Goal: Navigation & Orientation: Find specific page/section

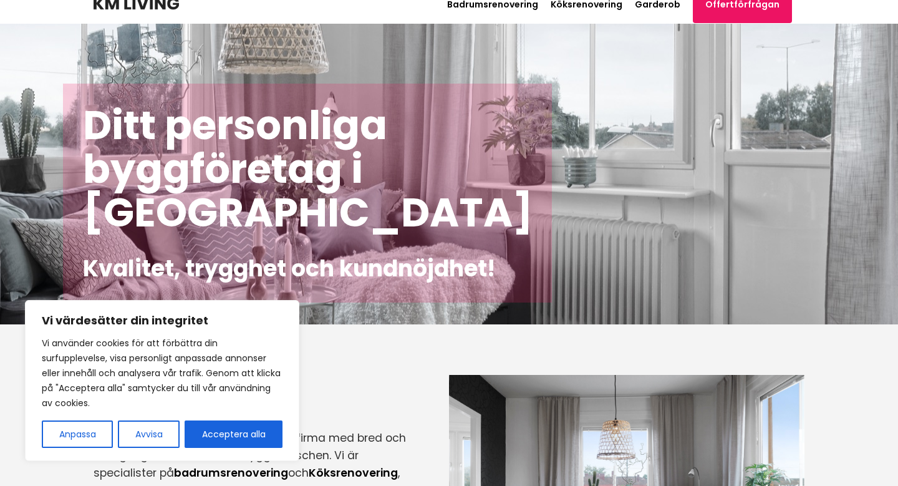
scroll to position [16, 0]
click at [238, 426] on button "Acceptera alla" at bounding box center [234, 434] width 98 height 27
checkbox input "true"
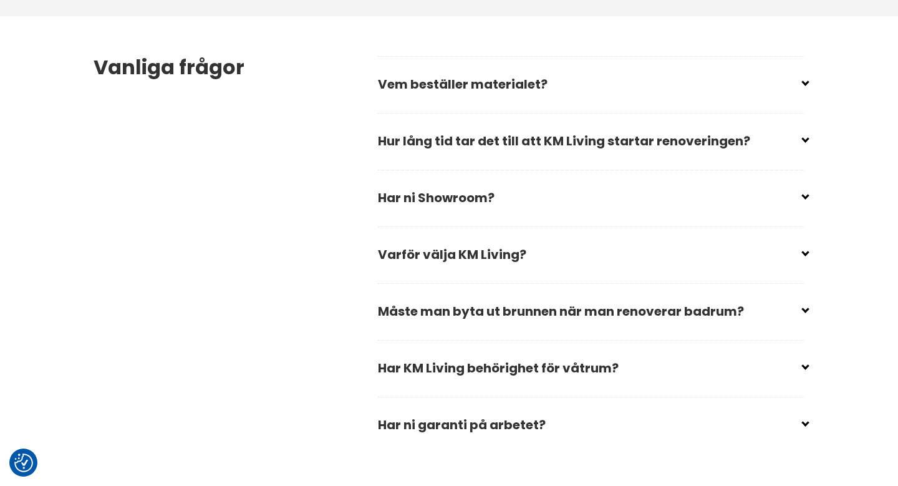
scroll to position [1814, 0]
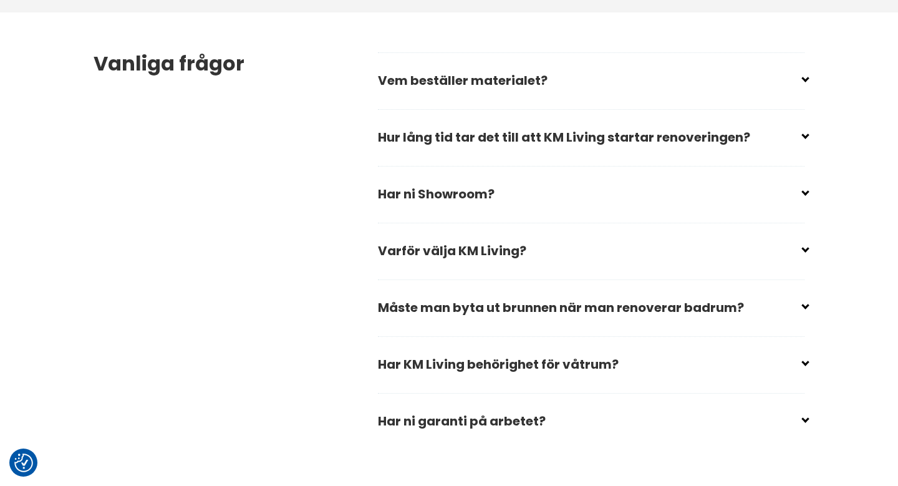
click at [452, 136] on input "checkbox" at bounding box center [594, 132] width 427 height 19
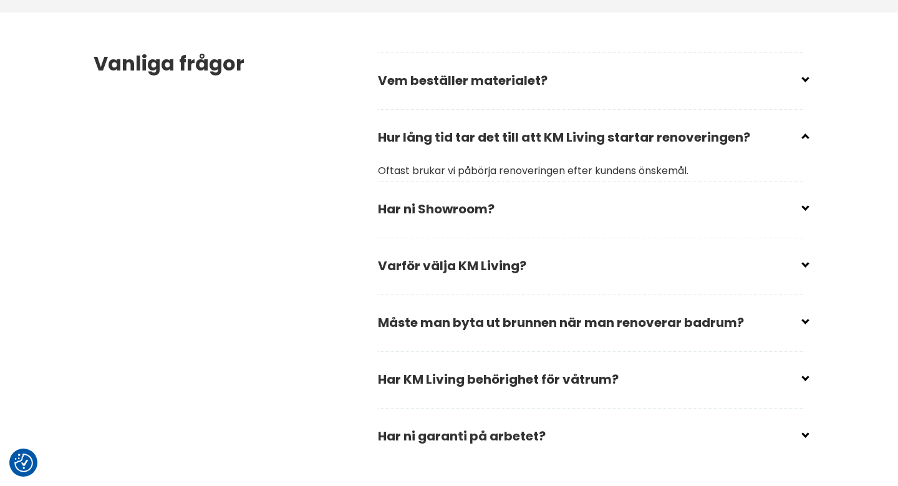
click at [452, 136] on input "checkbox" at bounding box center [594, 132] width 427 height 19
checkbox input "true"
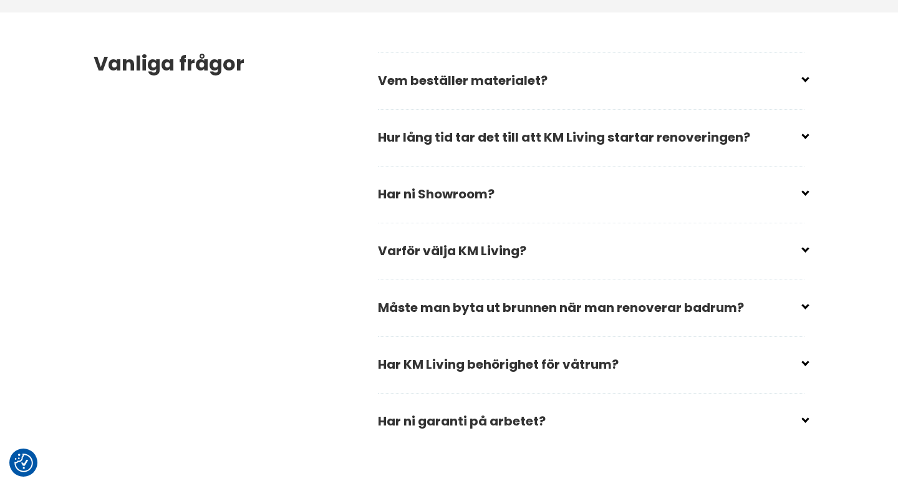
click at [439, 194] on input "checkbox" at bounding box center [594, 189] width 427 height 19
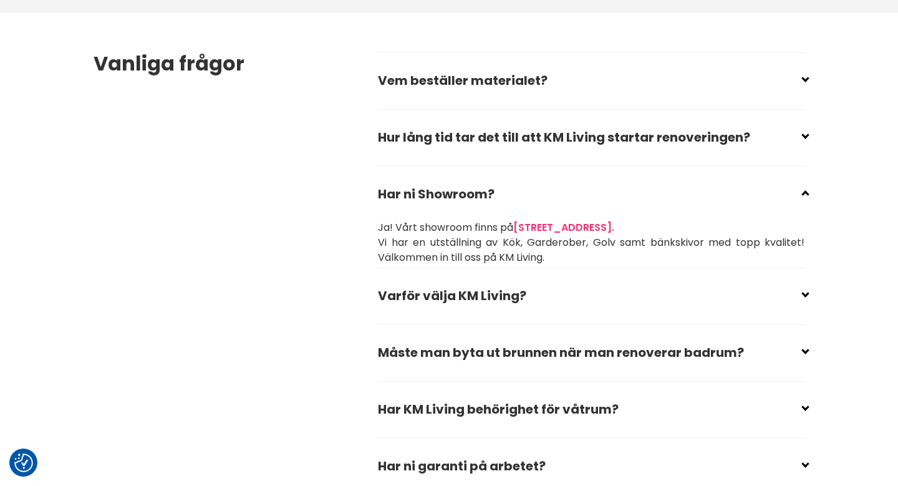
click at [439, 194] on input "checkbox" at bounding box center [594, 189] width 427 height 19
checkbox input "true"
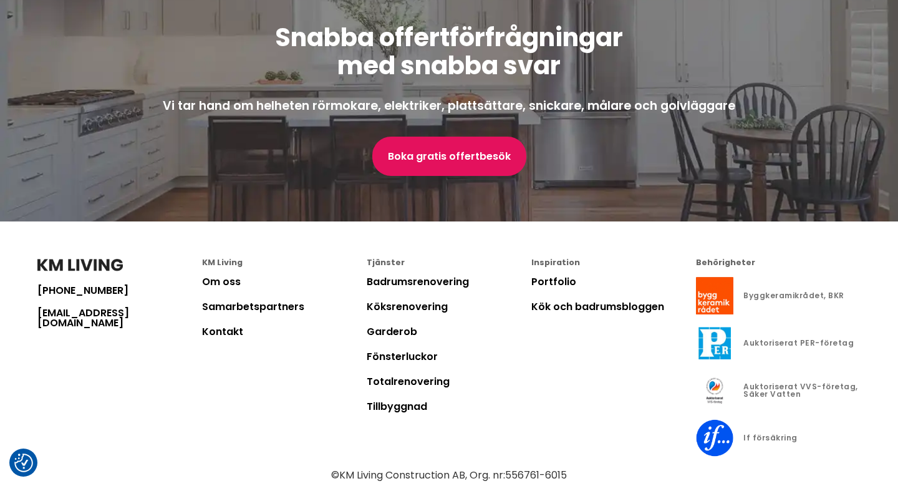
scroll to position [3351, 0]
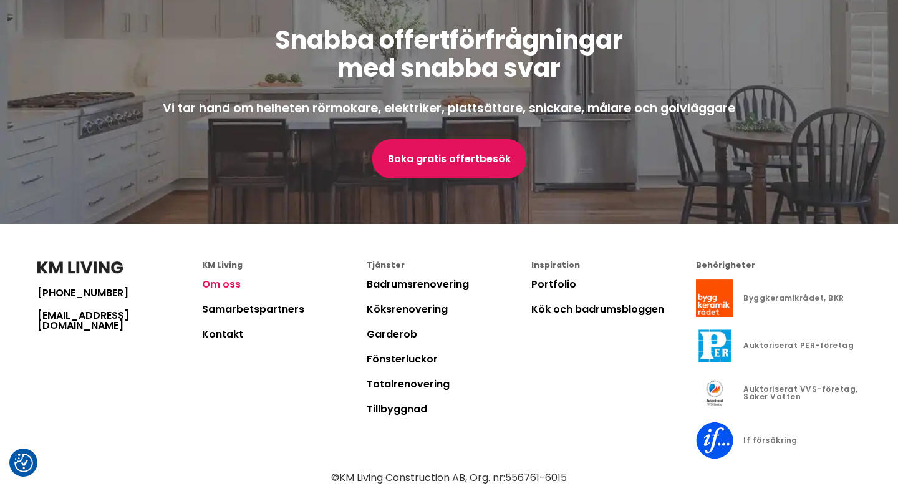
click at [216, 291] on link "Om oss" at bounding box center [221, 284] width 39 height 14
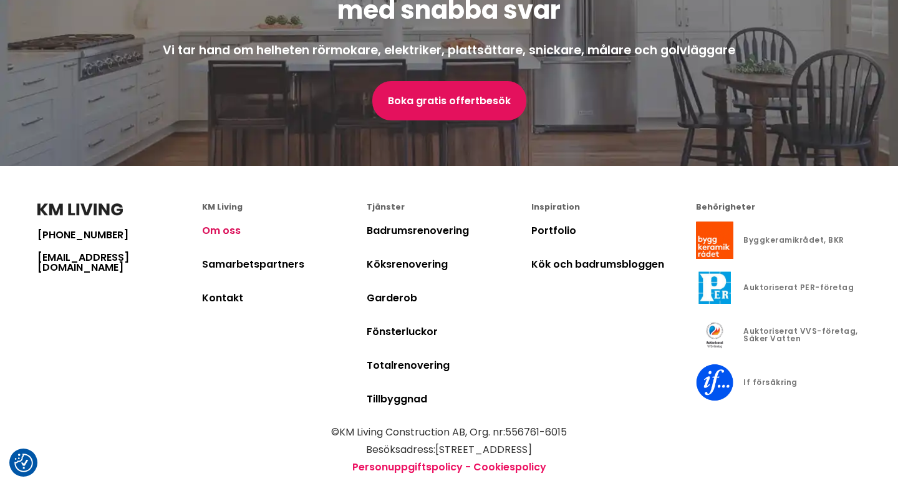
scroll to position [3852, 0]
click at [225, 291] on link "Kontakt" at bounding box center [222, 298] width 41 height 14
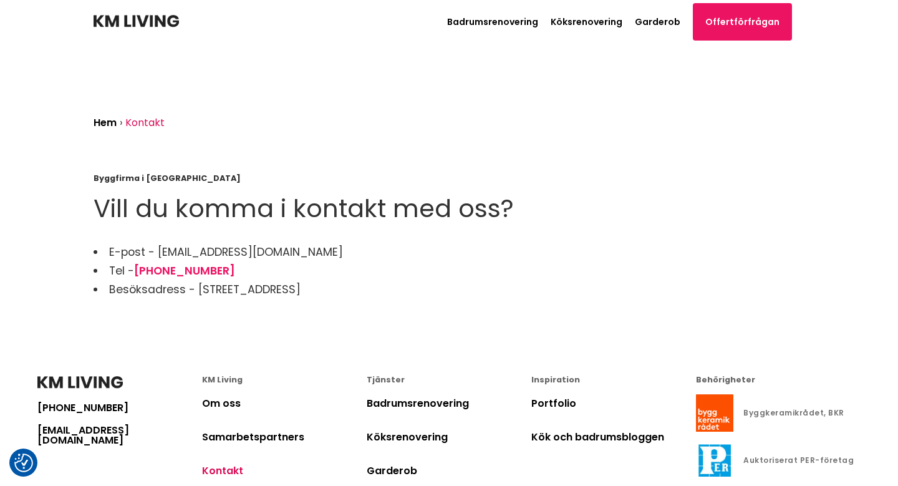
scroll to position [3852, 0]
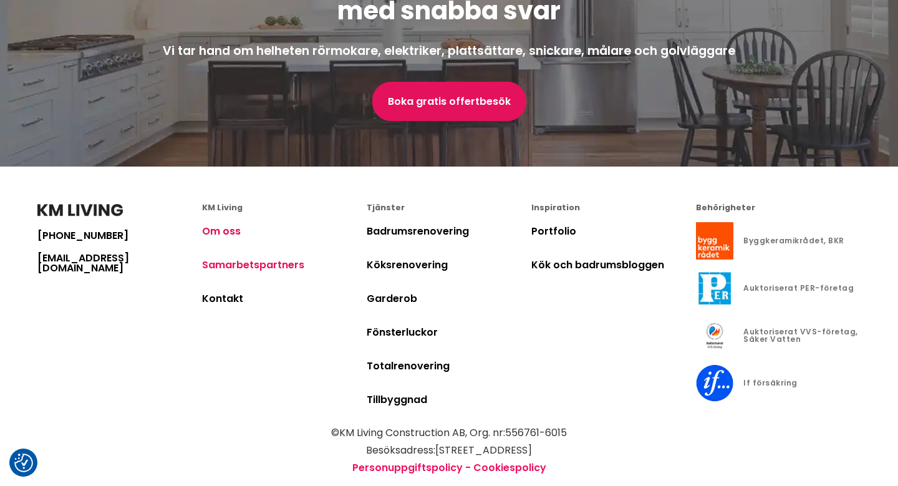
click at [244, 258] on link "Samarbetspartners" at bounding box center [253, 265] width 102 height 14
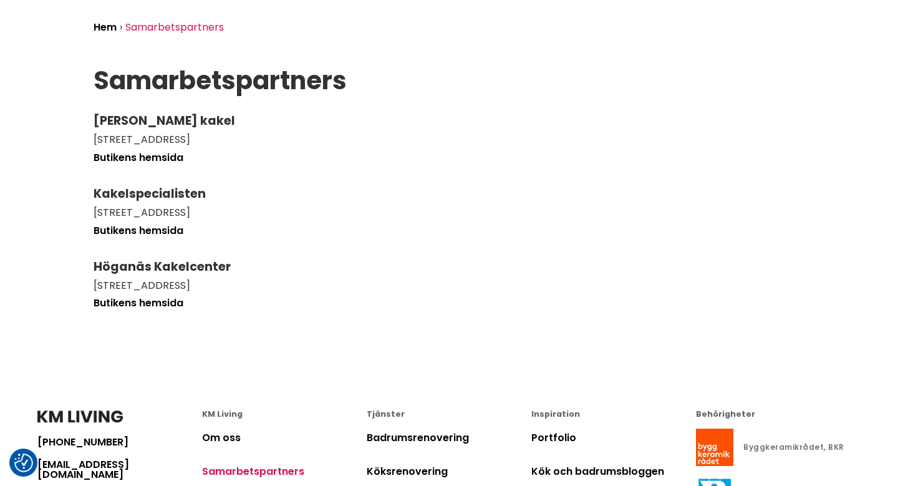
scroll to position [87, 0]
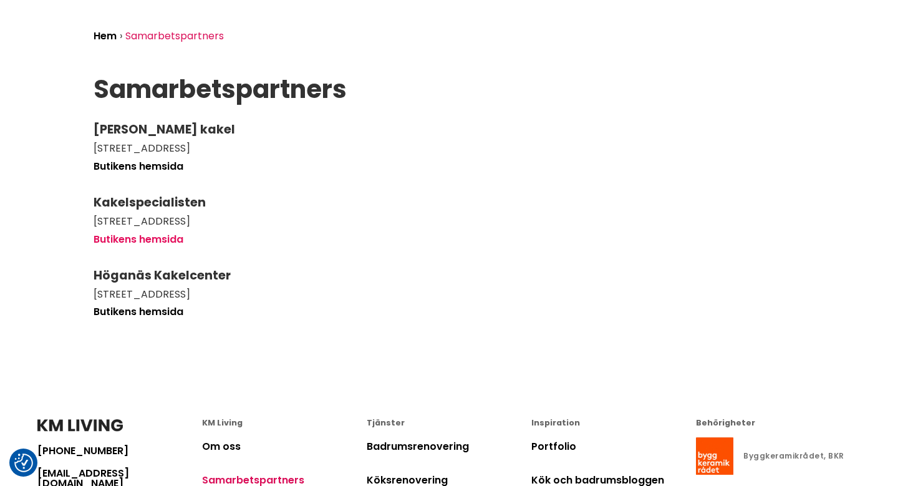
click at [148, 240] on link "Butikens hemsida" at bounding box center [139, 239] width 90 height 14
